Goal: Task Accomplishment & Management: Manage account settings

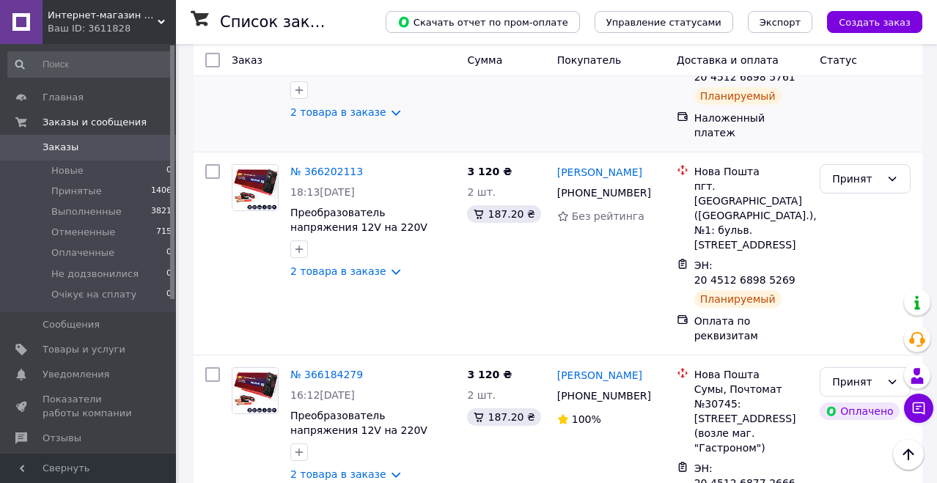
scroll to position [308, 0]
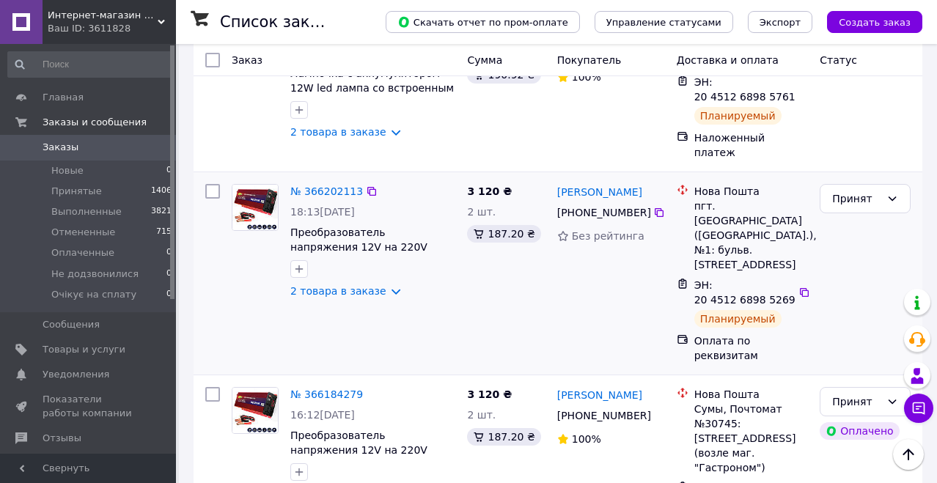
click at [459, 284] on div "№ 366202113 18:13, 11.10.2025 Преобразователь напряжения 12V на 220V Инвертор с…" at bounding box center [372, 241] width 177 height 126
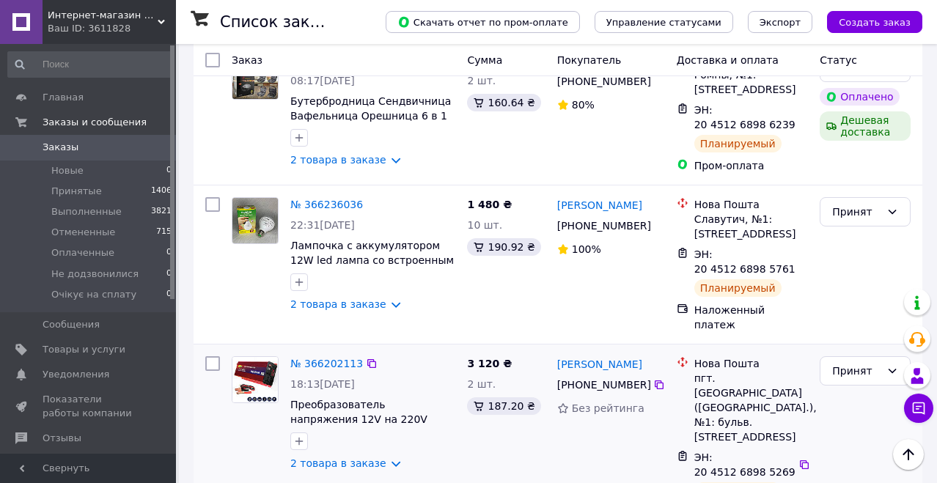
scroll to position [130, 0]
